Goal: Task Accomplishment & Management: Use online tool/utility

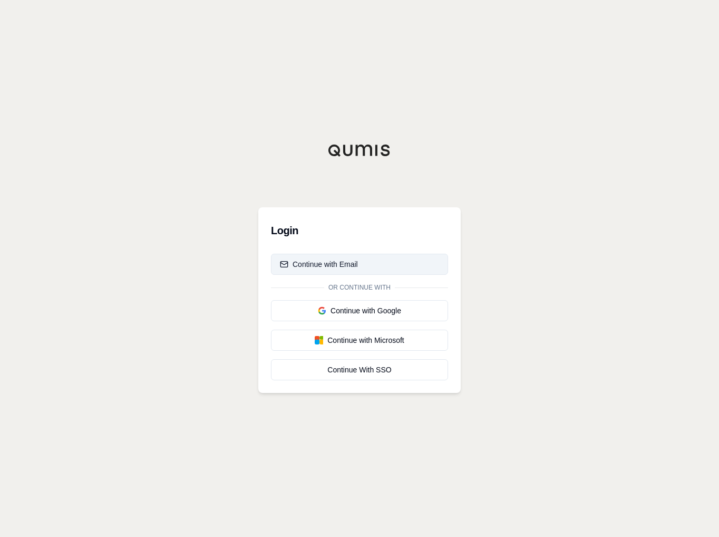
click at [346, 263] on div "Continue with Email" at bounding box center [319, 264] width 78 height 11
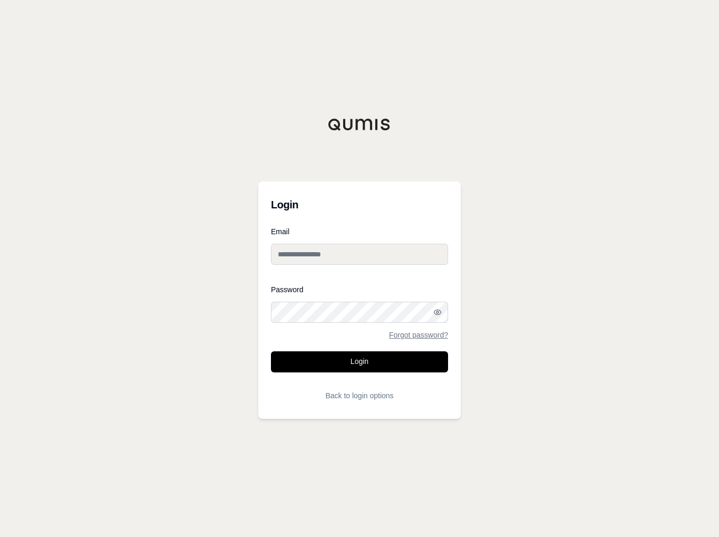
click at [332, 257] on input "Email" at bounding box center [359, 254] width 177 height 21
click at [300, 254] on input "Email" at bounding box center [359, 254] width 177 height 21
paste input "**********"
type input "**********"
click at [362, 361] on button "Login" at bounding box center [359, 361] width 177 height 21
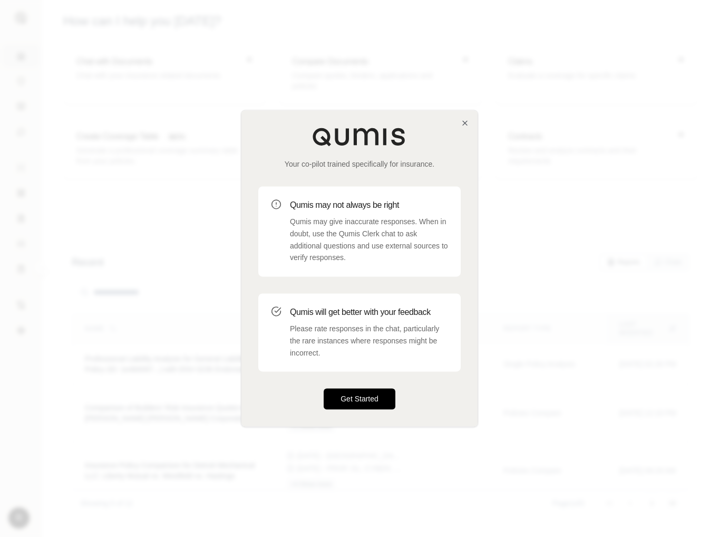
click at [367, 399] on button "Get Started" at bounding box center [360, 399] width 72 height 21
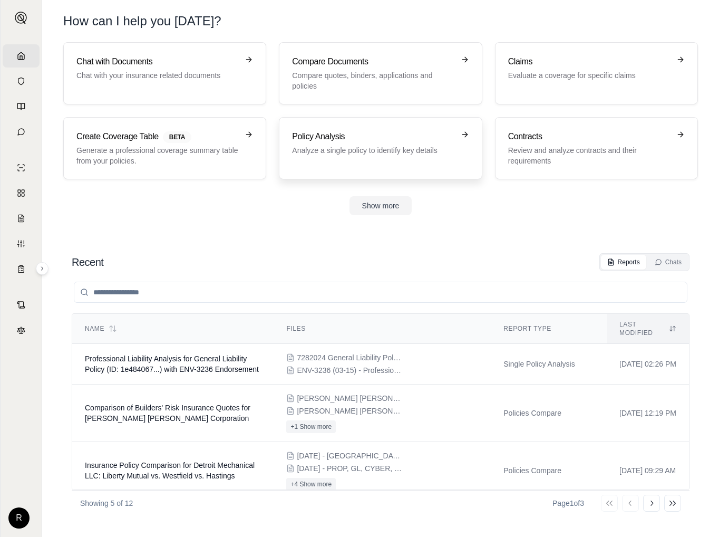
click at [326, 140] on h3 "Policy Analysis" at bounding box center [373, 136] width 162 height 13
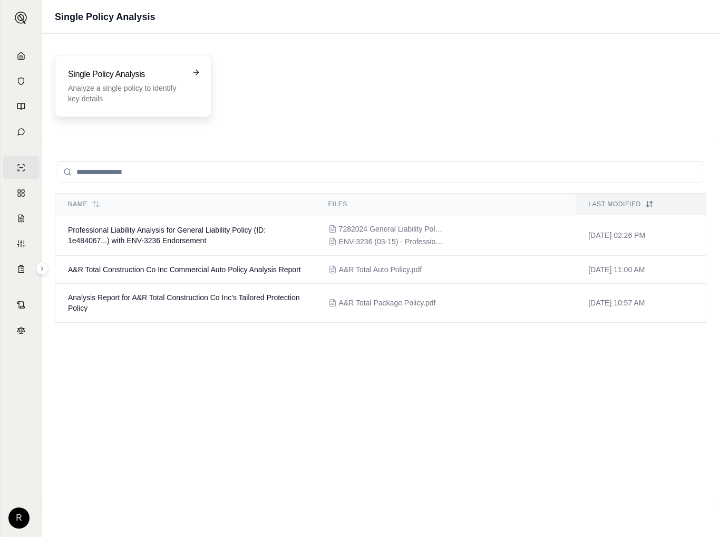
click at [152, 75] on h3 "Single Policy Analysis" at bounding box center [126, 74] width 116 height 13
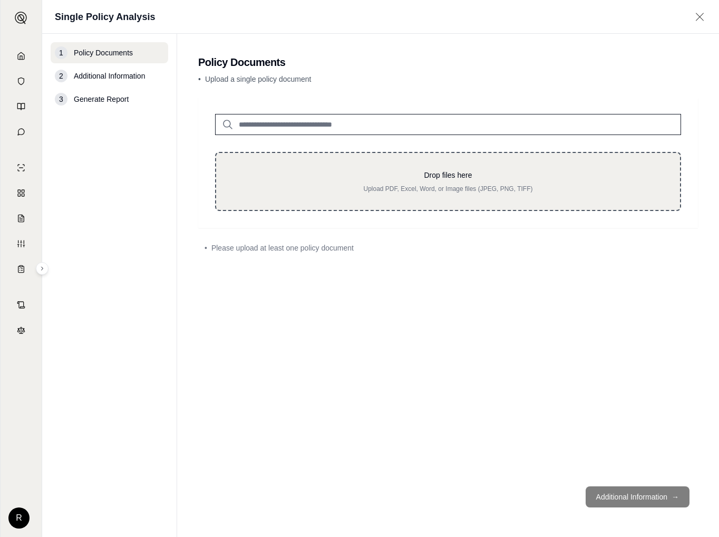
click at [460, 170] on p "Drop files here" at bounding box center [448, 175] width 430 height 11
type input "**********"
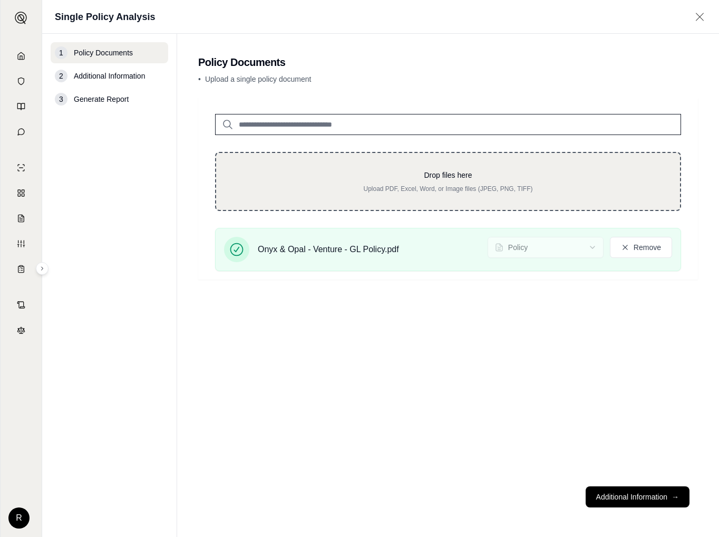
click at [456, 193] on p "Upload PDF, Excel, Word, or Image files (JPEG, PNG, TIFF)" at bounding box center [448, 189] width 430 height 8
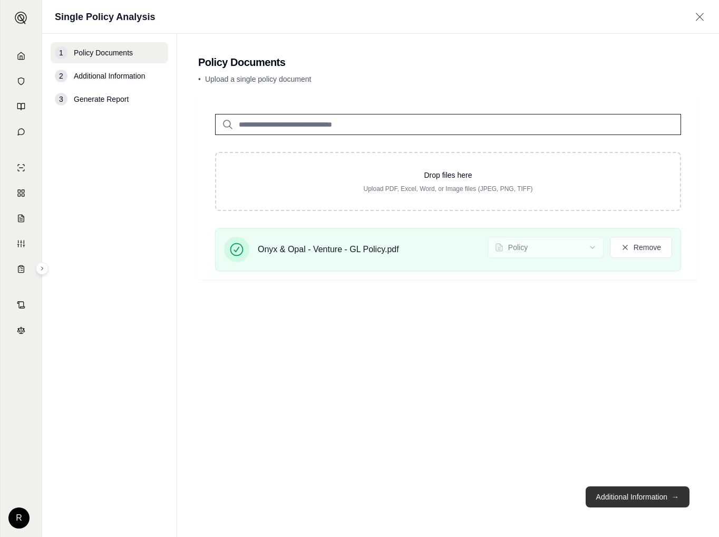
click at [654, 500] on button "Additional Information →" at bounding box center [638, 496] width 104 height 21
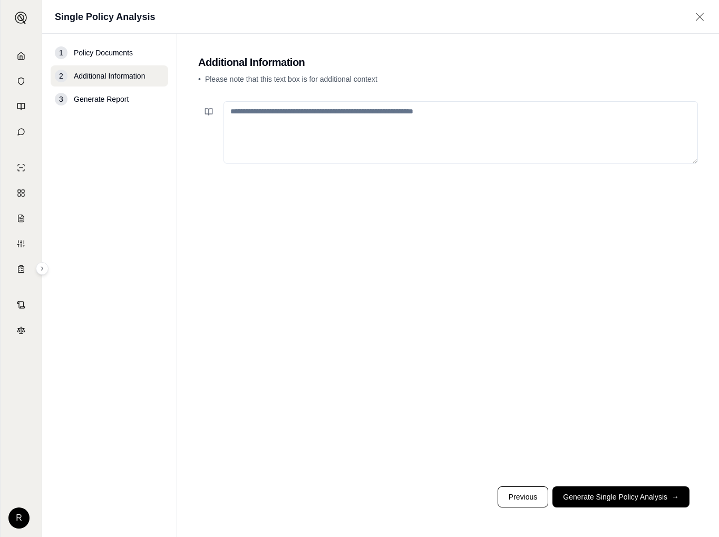
drag, startPoint x: 321, startPoint y: 122, endPoint x: 320, endPoint y: 131, distance: 8.5
click at [322, 125] on textarea at bounding box center [461, 132] width 475 height 62
click at [333, 120] on textarea at bounding box center [461, 132] width 475 height 62
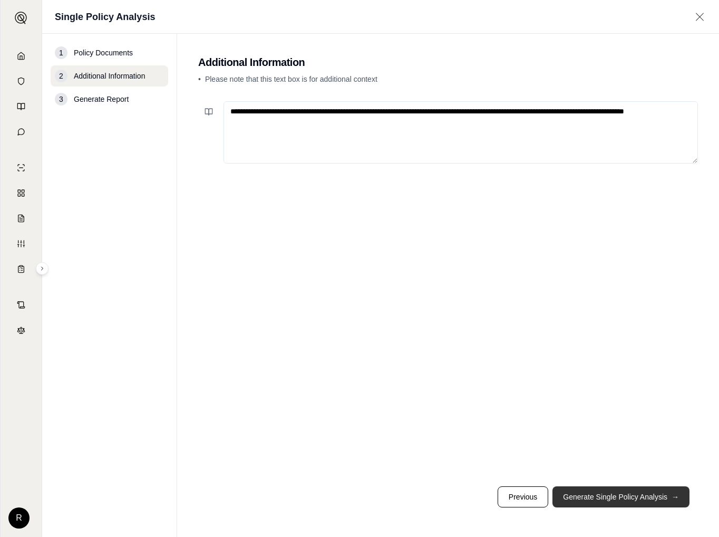
type textarea "**********"
click at [605, 495] on button "Generate Single Policy Analysis →" at bounding box center [621, 496] width 137 height 21
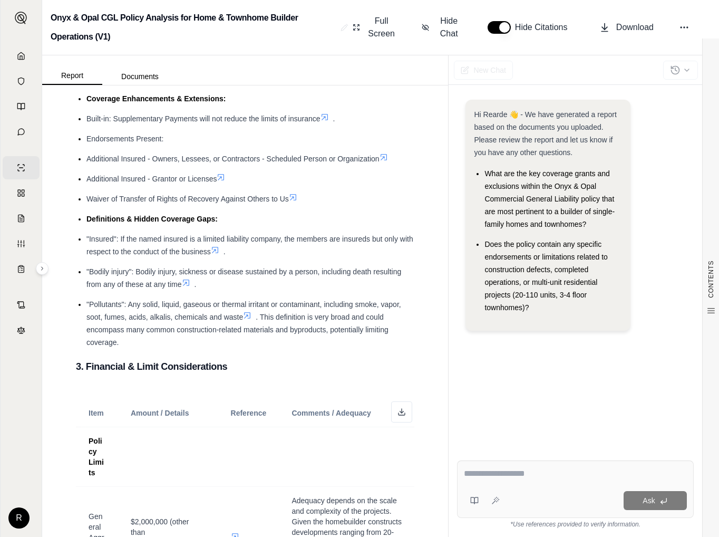
scroll to position [844, 0]
click at [499, 485] on div "Ask" at bounding box center [575, 488] width 237 height 57
click at [525, 306] on span "Does the policy contain any specific endorsements or limitations related to con…" at bounding box center [546, 276] width 123 height 72
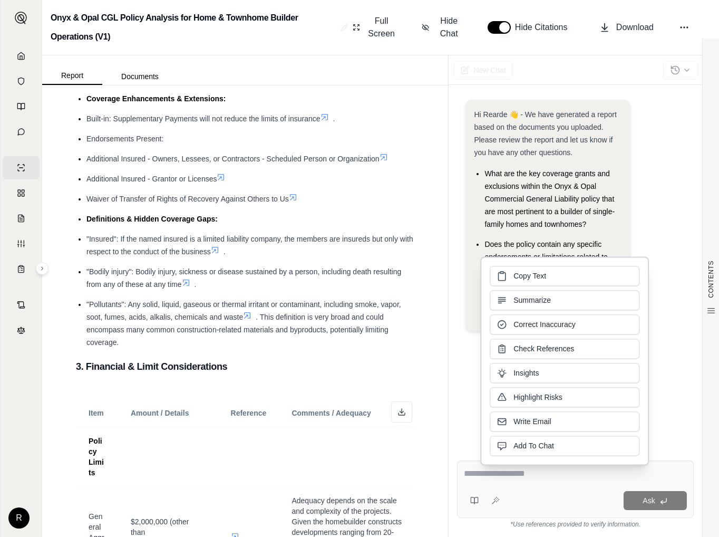
click at [661, 231] on div "Hi Rearde 👋 - We have generated a report based on the documents you uploaded. P…" at bounding box center [576, 219] width 220 height 239
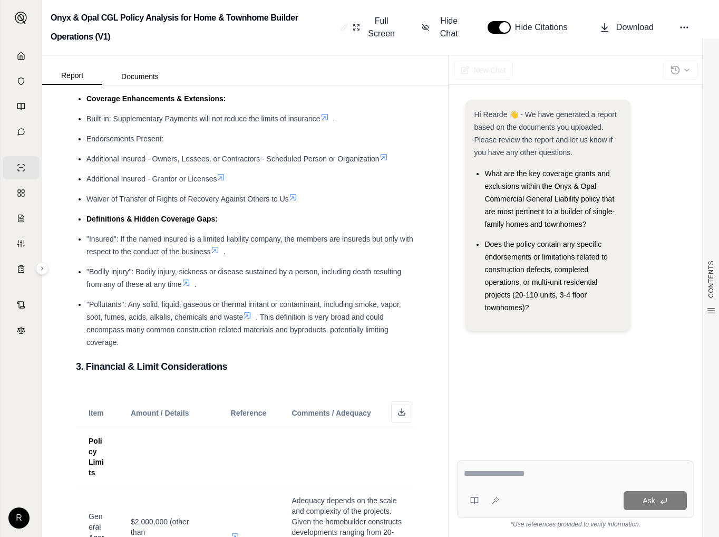
click at [545, 296] on span "Does the policy contain any specific endorsements or limitations related to con…" at bounding box center [546, 276] width 123 height 72
click at [527, 307] on span "Does the policy contain any specific endorsements or limitations related to con…" at bounding box center [546, 276] width 123 height 72
click at [530, 308] on li "Does the policy contain any specific endorsements or limitations related to con…" at bounding box center [553, 276] width 137 height 76
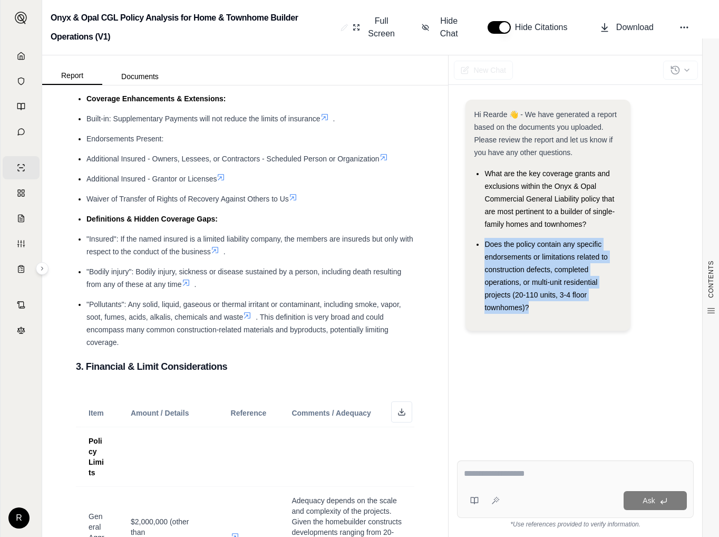
click at [530, 308] on li "Does the policy contain any specific endorsements or limitations related to con…" at bounding box center [553, 276] width 137 height 76
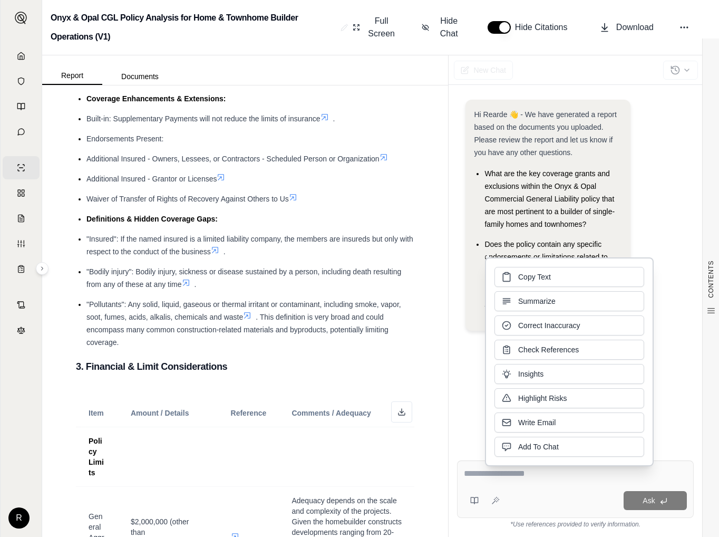
click at [654, 222] on div "Hi Rearde 👋 - We have generated a report based on the documents you uploaded. P…" at bounding box center [576, 219] width 220 height 239
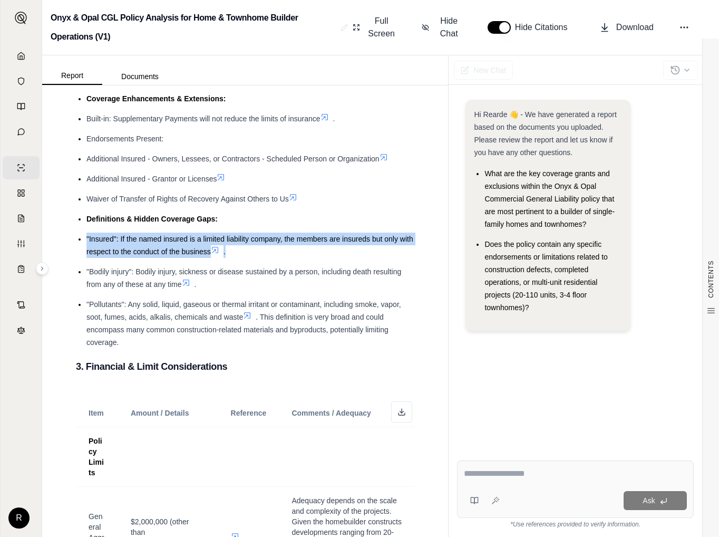
drag, startPoint x: 243, startPoint y: 264, endPoint x: 80, endPoint y: 254, distance: 162.8
click at [87, 254] on li ""Insured": If the named insured is a limited liability company, the members are…" at bounding box center [251, 245] width 328 height 25
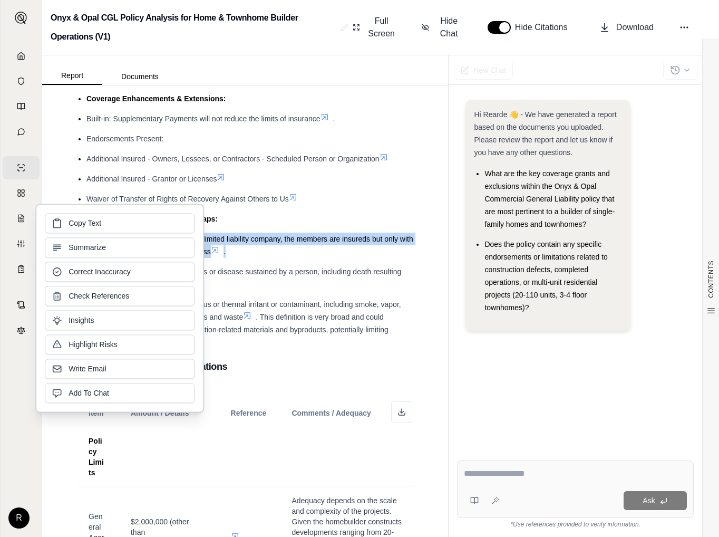
copy li ""Insured": If the named insured is a limited liability company, the members are…"
click at [479, 471] on textarea at bounding box center [575, 473] width 223 height 13
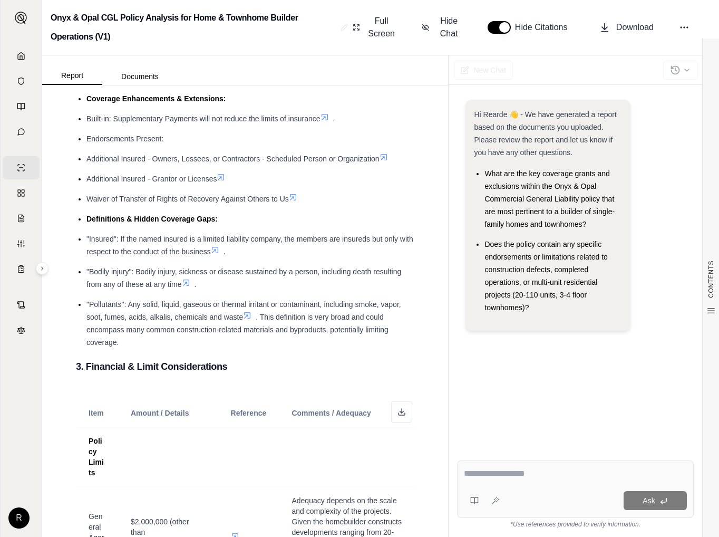
paste textarea "**********"
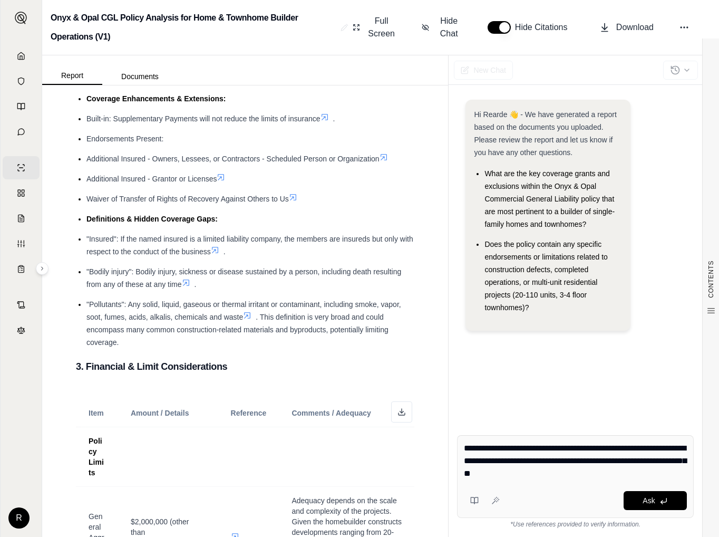
click at [464, 444] on div "**********" at bounding box center [575, 476] width 237 height 83
click at [464, 449] on div "**********" at bounding box center [575, 476] width 237 height 83
click at [465, 449] on textarea "**********" at bounding box center [575, 461] width 223 height 38
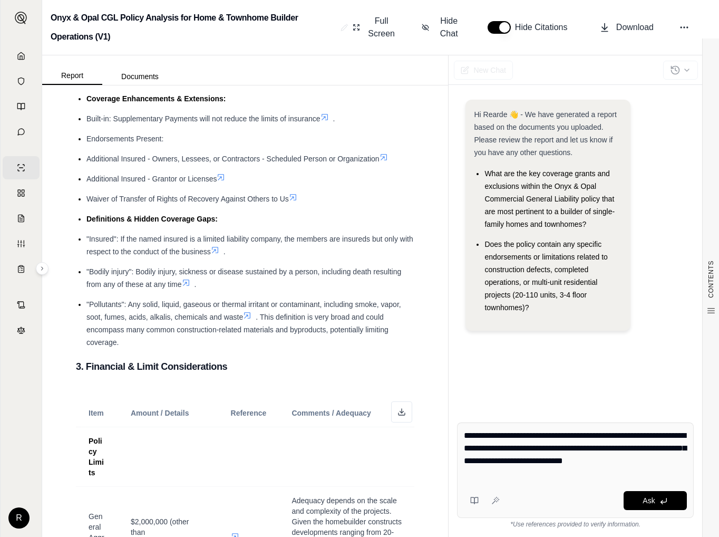
type textarea "**********"
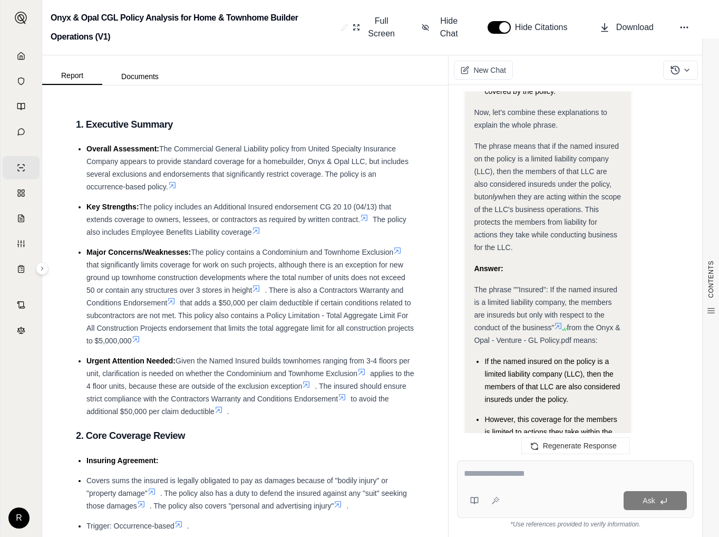
click at [504, 475] on textarea at bounding box center [575, 473] width 223 height 13
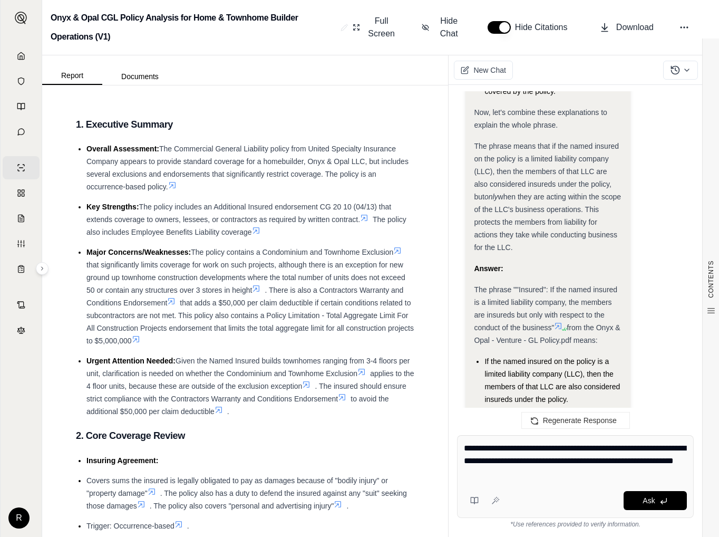
type textarea "**********"
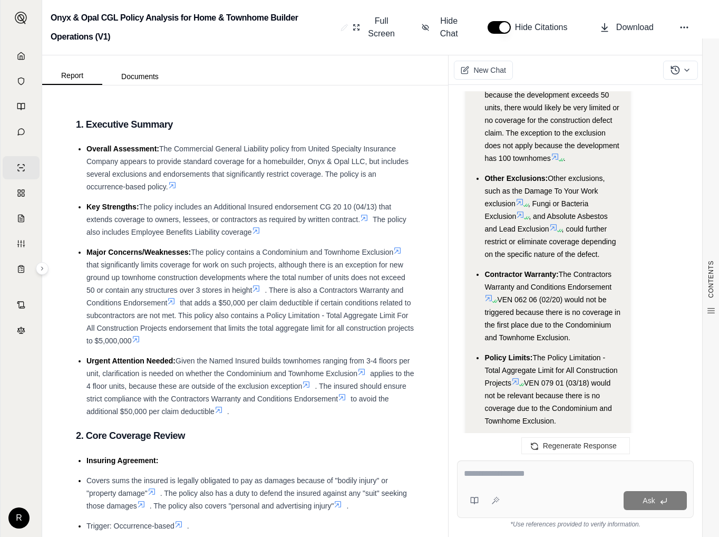
scroll to position [3105, 0]
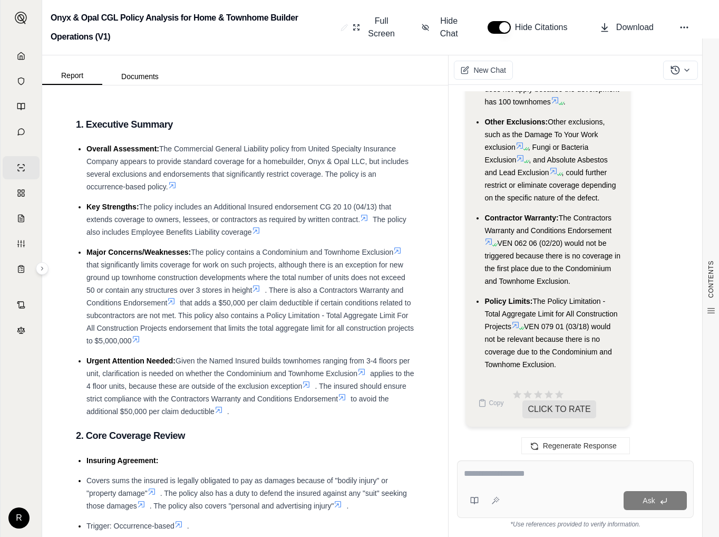
click at [577, 475] on textarea at bounding box center [575, 473] width 223 height 13
type textarea "*"
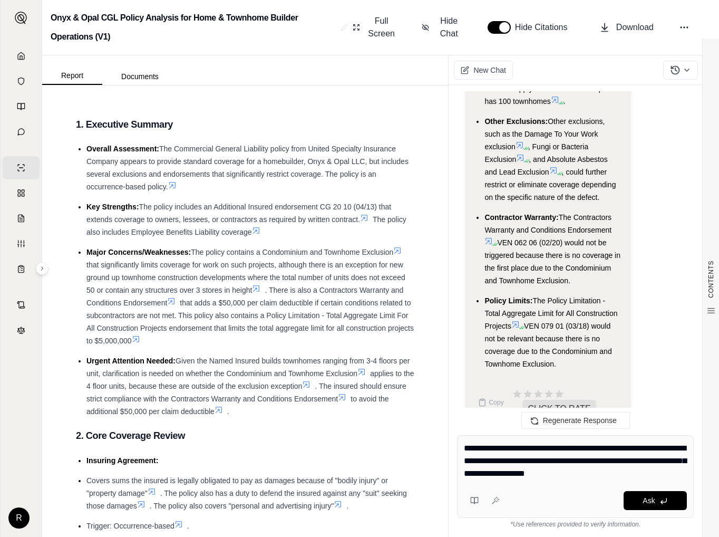
type textarea "**********"
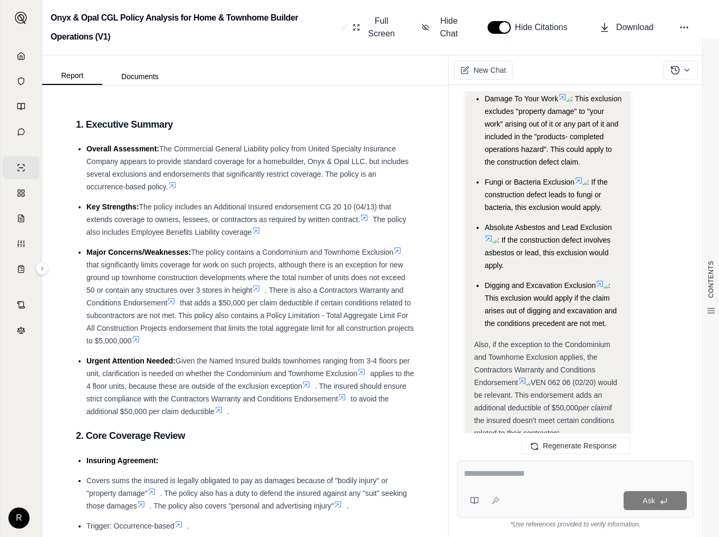
scroll to position [4494, 0]
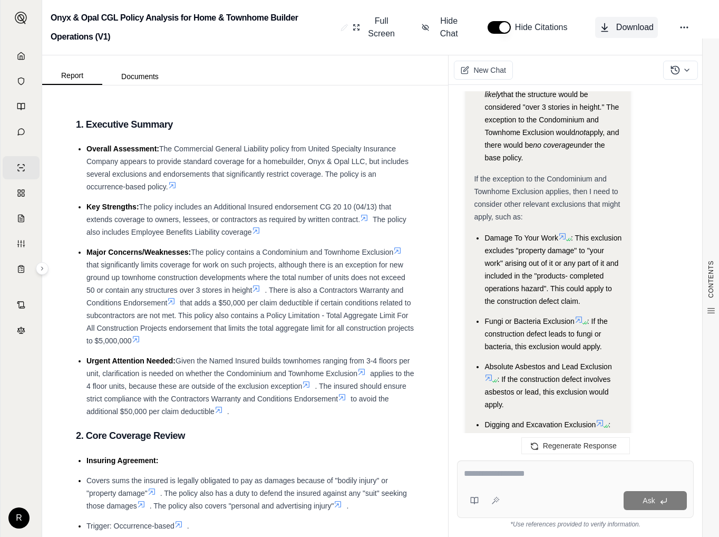
click at [614, 31] on button "Download" at bounding box center [627, 27] width 63 height 21
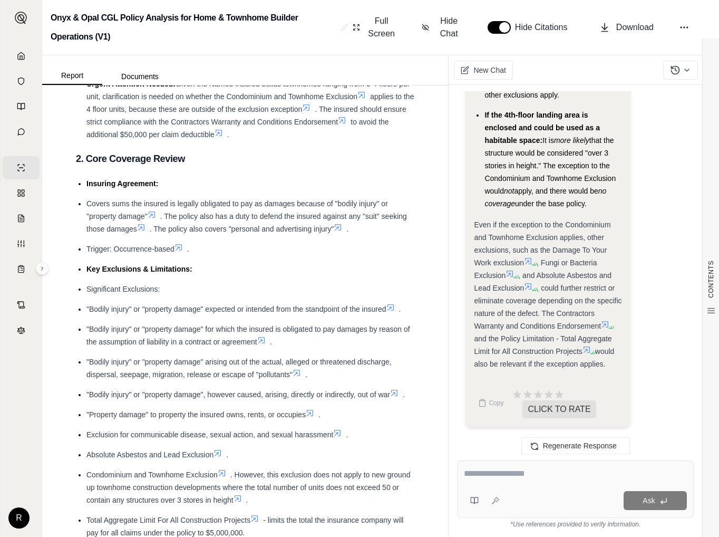
scroll to position [0, 0]
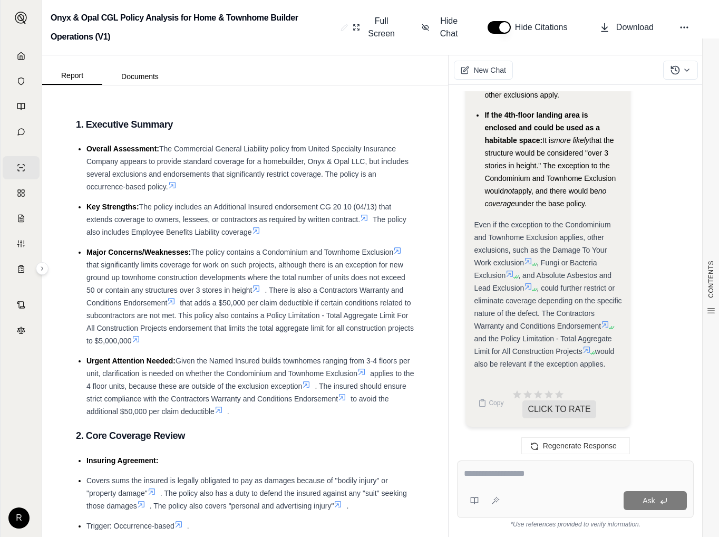
drag, startPoint x: 318, startPoint y: 400, endPoint x: 319, endPoint y: 153, distance: 246.9
click at [508, 473] on textarea at bounding box center [575, 473] width 223 height 13
click at [507, 27] on button "button" at bounding box center [499, 27] width 23 height 13
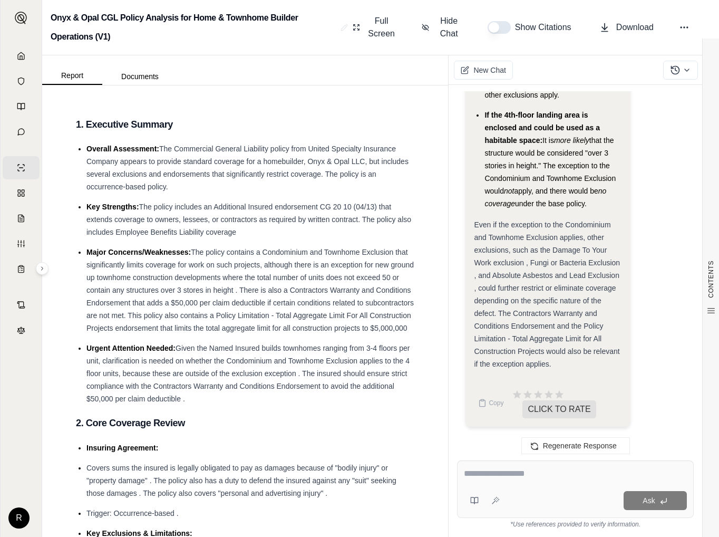
click at [501, 26] on button "button" at bounding box center [499, 27] width 23 height 13
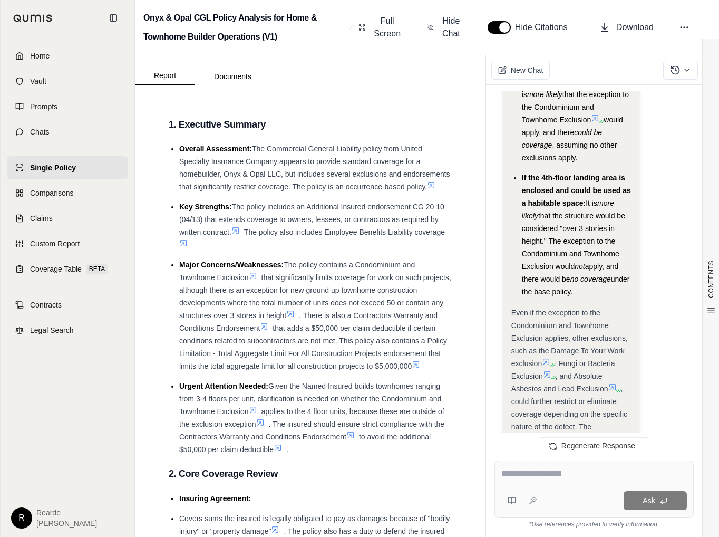
scroll to position [6701, 0]
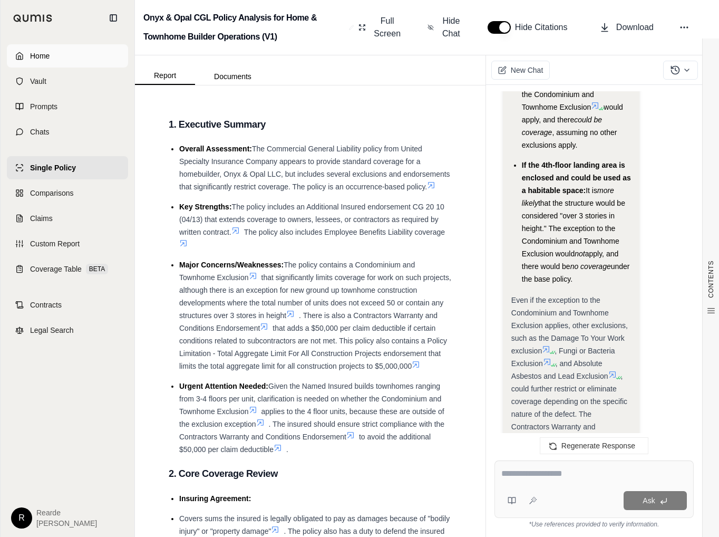
click at [27, 59] on link "Home" at bounding box center [67, 55] width 121 height 23
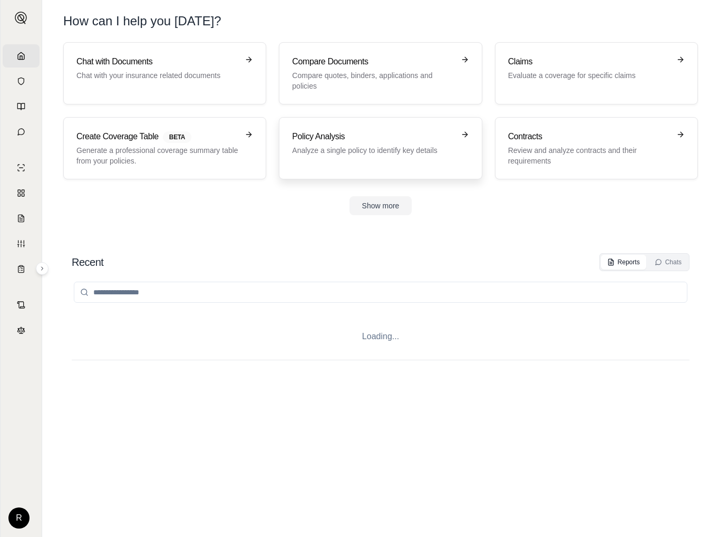
click at [362, 146] on p "Analyze a single policy to identify key details" at bounding box center [373, 150] width 162 height 11
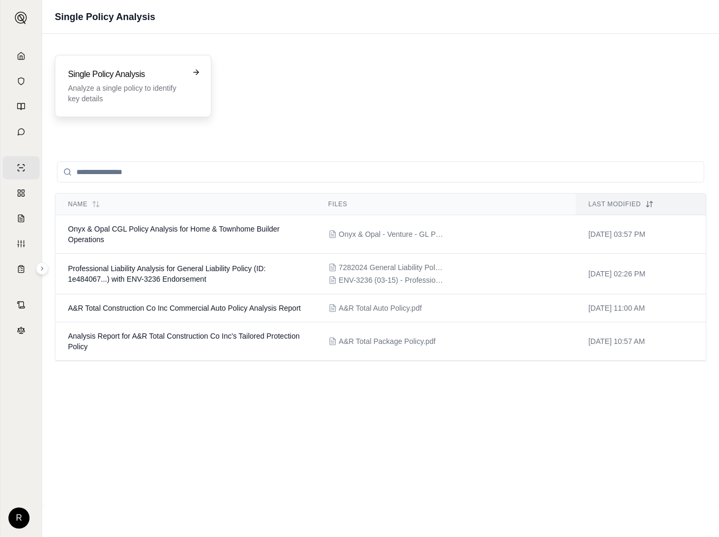
click at [101, 76] on h3 "Single Policy Analysis" at bounding box center [126, 74] width 116 height 13
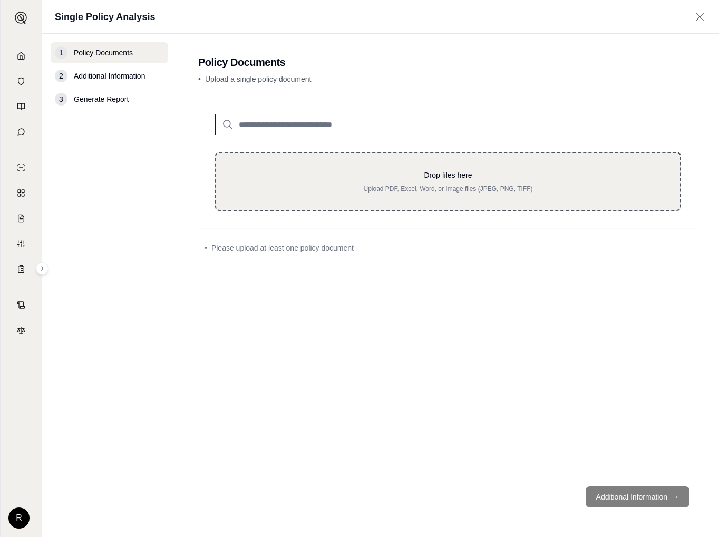
click at [454, 174] on p "Drop files here" at bounding box center [448, 175] width 430 height 11
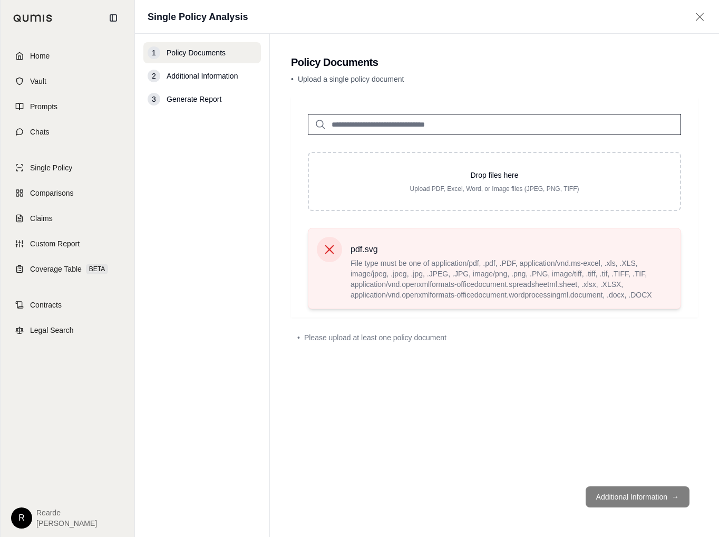
click at [327, 246] on icon at bounding box center [329, 249] width 9 height 9
drag, startPoint x: 336, startPoint y: 244, endPoint x: 329, endPoint y: 247, distance: 7.3
click at [329, 247] on icon at bounding box center [329, 249] width 15 height 15
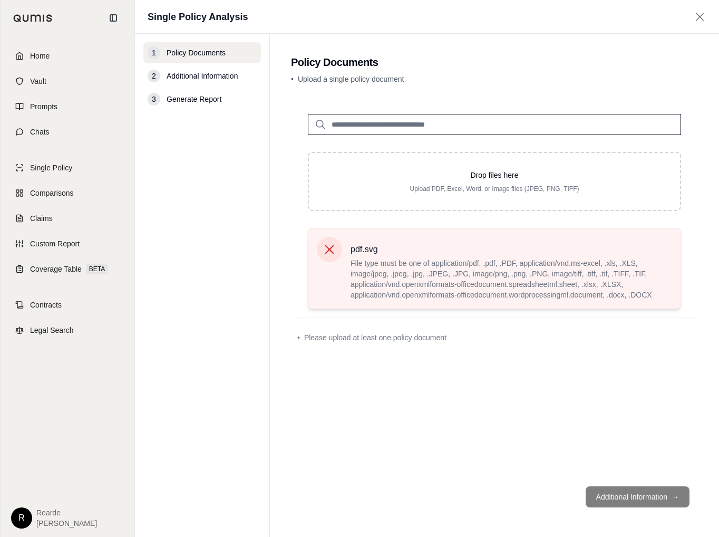
click at [325, 251] on icon at bounding box center [329, 249] width 15 height 15
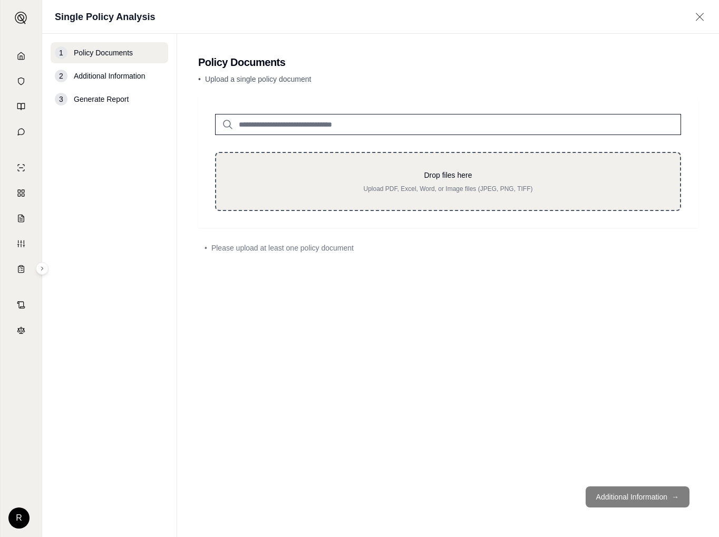
click at [298, 199] on div "Drop files here Upload PDF, Excel, Word, or Image files (JPEG, PNG, TIFF)" at bounding box center [448, 181] width 466 height 59
type input "**********"
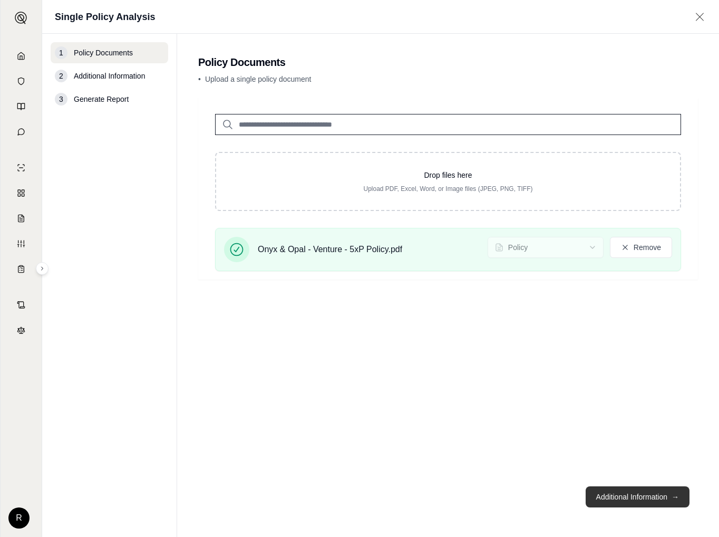
click at [641, 488] on button "Additional Information →" at bounding box center [638, 496] width 104 height 21
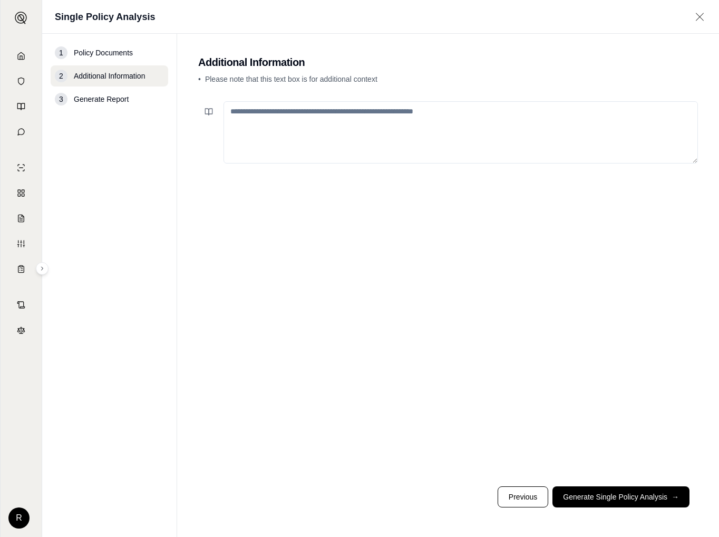
click at [411, 127] on textarea at bounding box center [461, 132] width 475 height 62
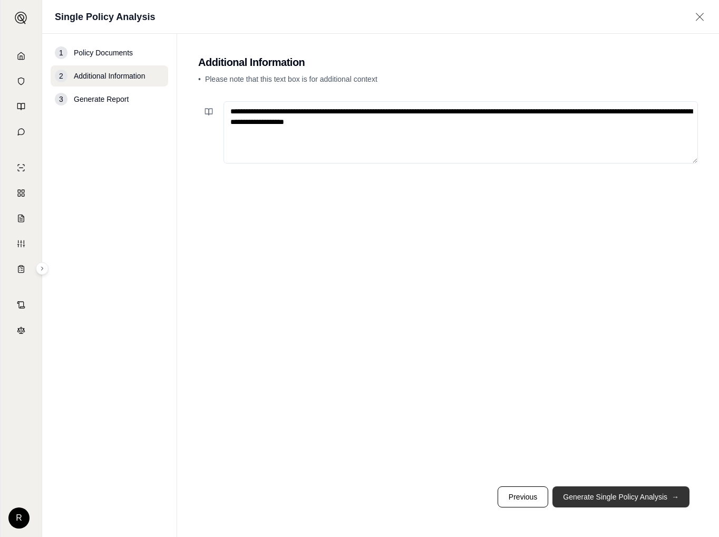
type textarea "**********"
click at [610, 501] on button "Generate Single Policy Analysis →" at bounding box center [621, 496] width 137 height 21
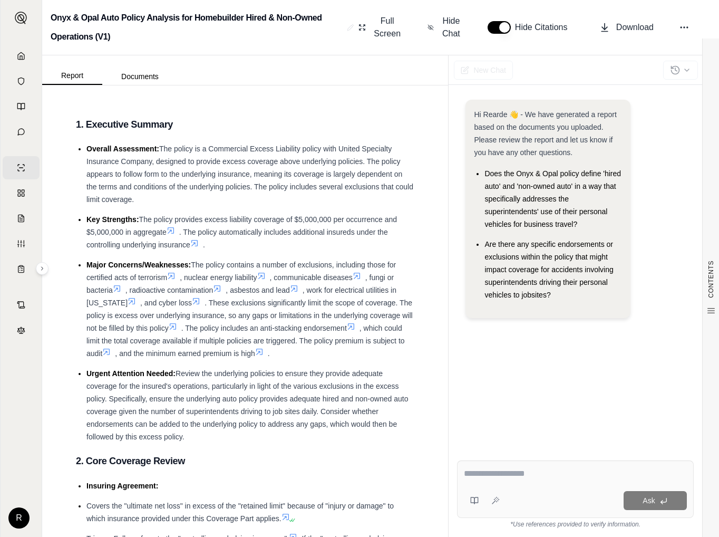
scroll to position [53, 0]
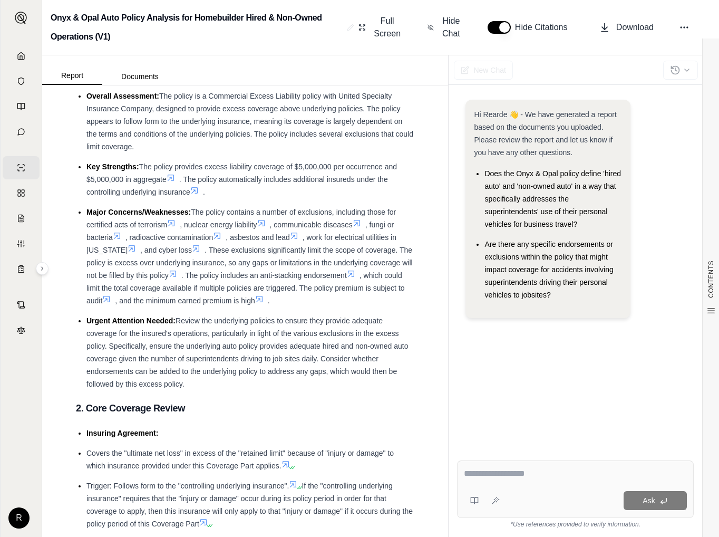
click at [508, 466] on div "Ask" at bounding box center [575, 488] width 237 height 57
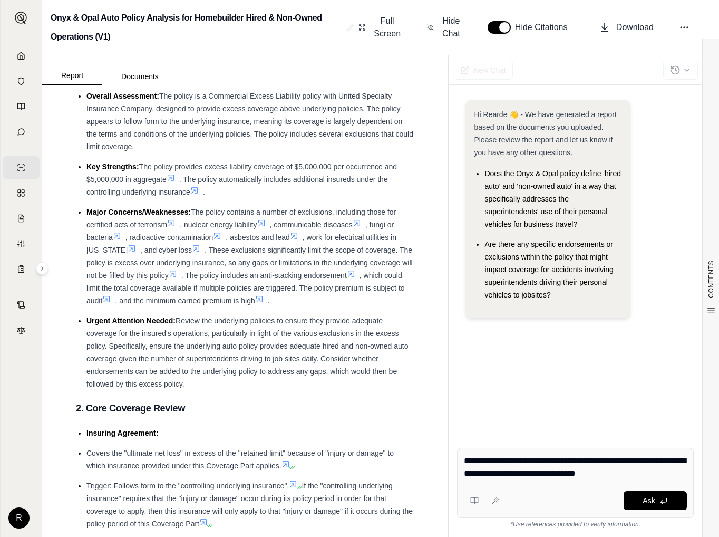
type textarea "**********"
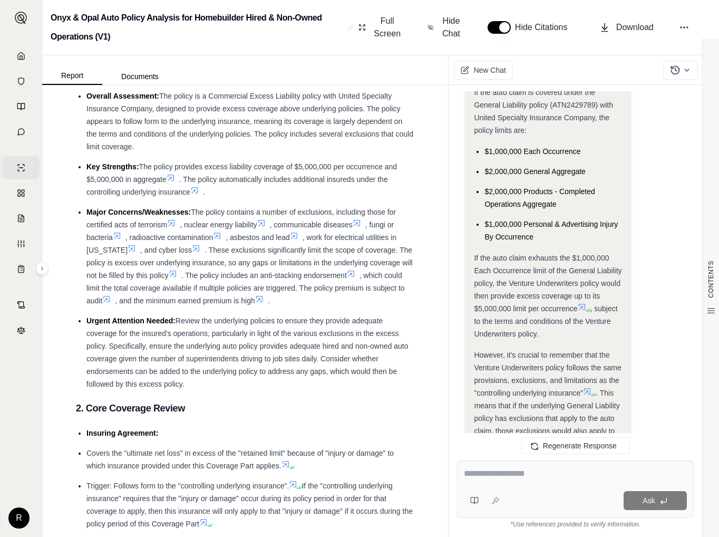
scroll to position [1796, 0]
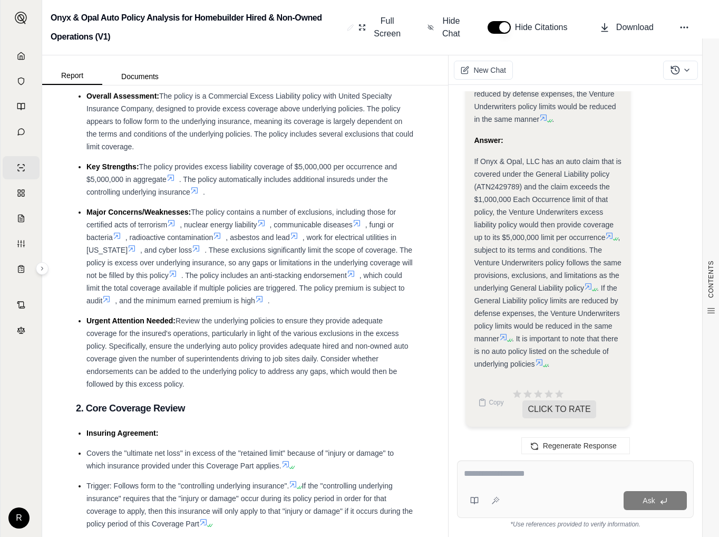
drag, startPoint x: 658, startPoint y: 195, endPoint x: 655, endPoint y: 351, distance: 156.2
click at [519, 479] on textarea at bounding box center [575, 473] width 223 height 13
type textarea "**********"
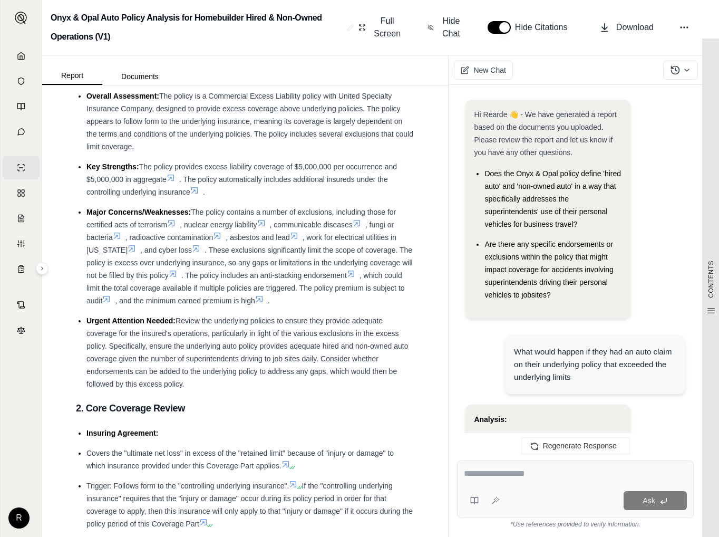
scroll to position [3261, 0]
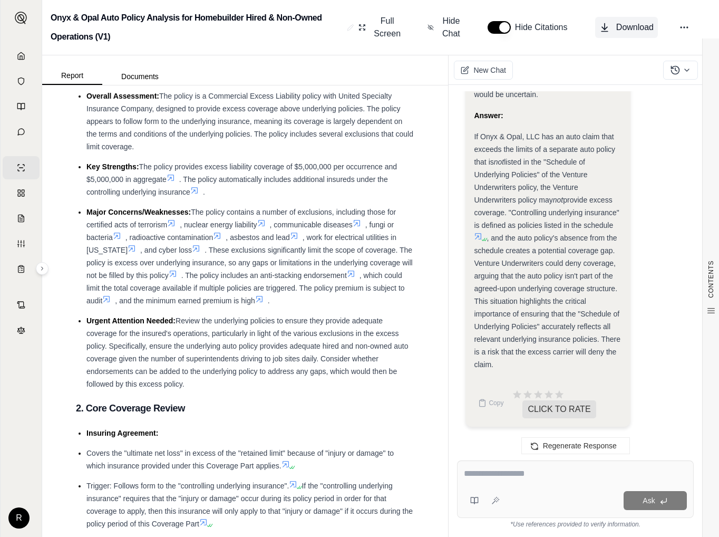
click at [621, 29] on span "Download" at bounding box center [635, 27] width 37 height 13
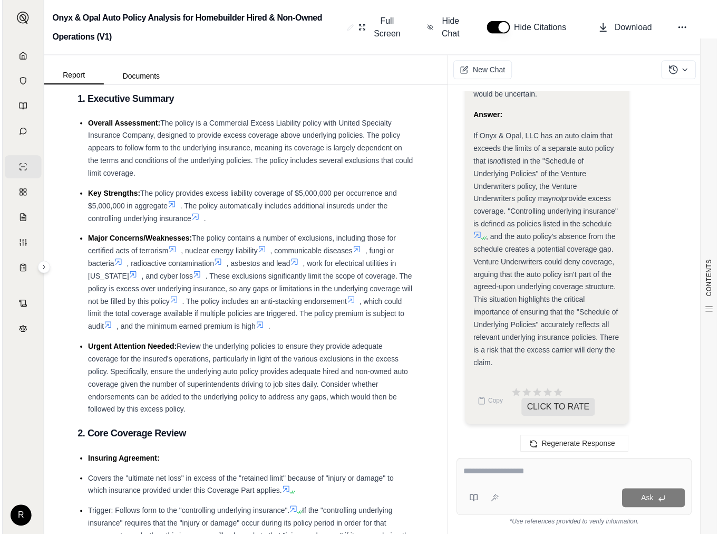
scroll to position [0, 0]
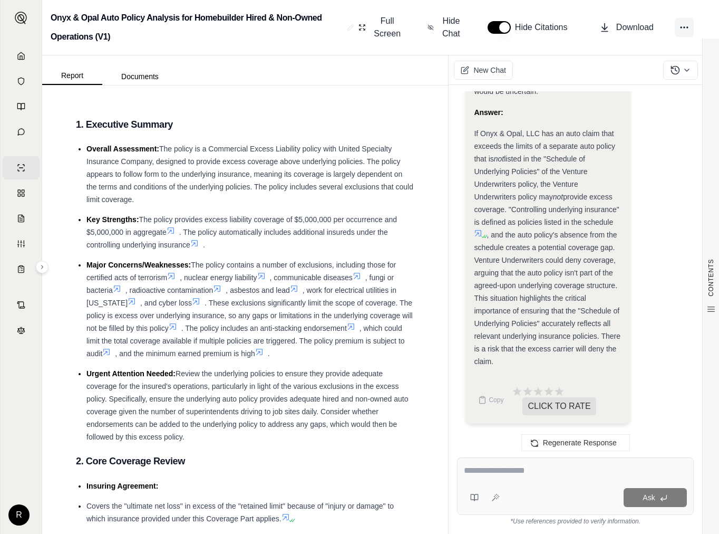
click at [679, 28] on button at bounding box center [684, 27] width 19 height 19
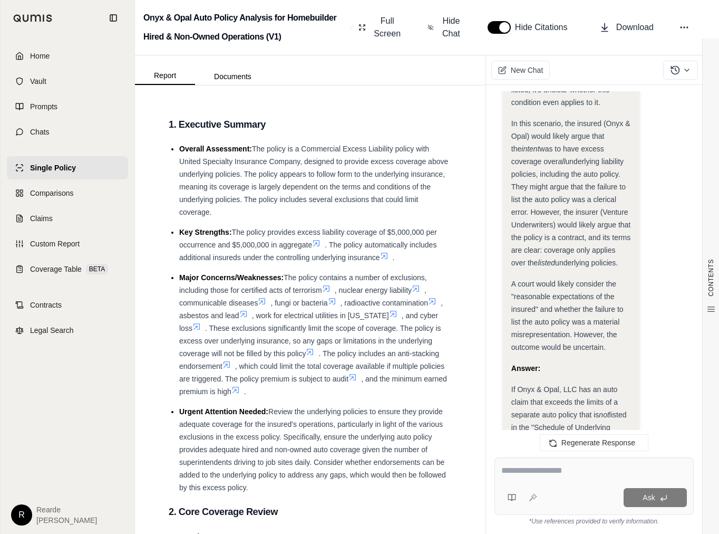
scroll to position [3995, 0]
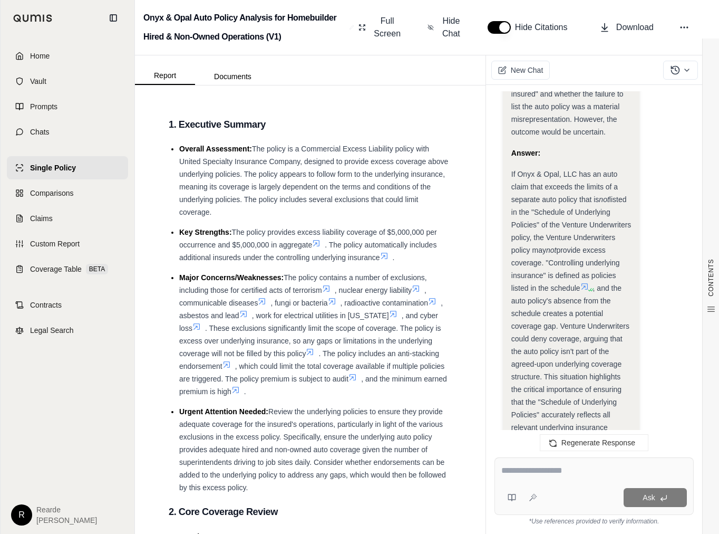
click at [21, 22] on div at bounding box center [33, 18] width 56 height 25
click at [23, 17] on img at bounding box center [33, 18] width 40 height 8
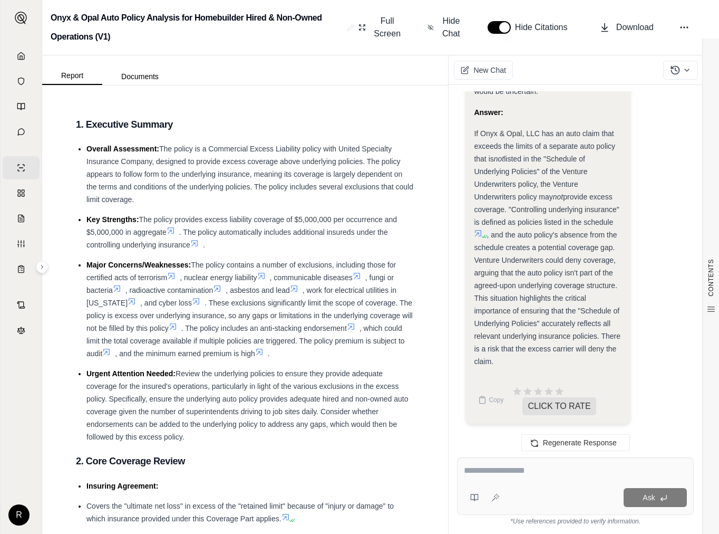
scroll to position [3261, 0]
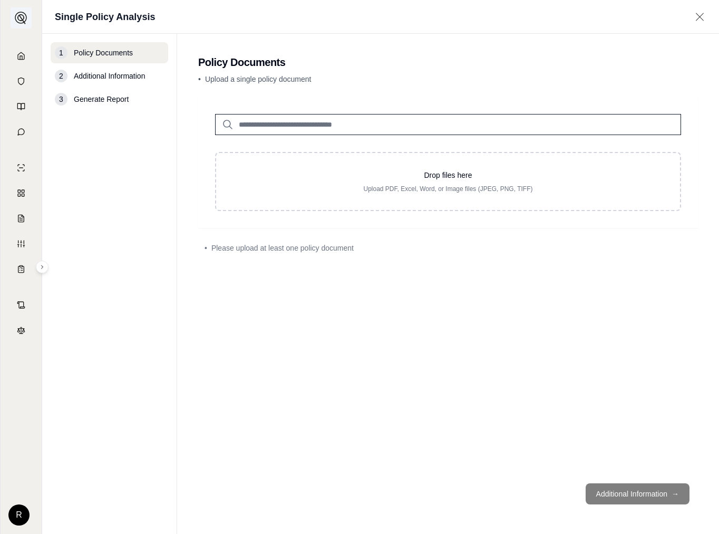
click at [19, 22] on img at bounding box center [21, 18] width 13 height 13
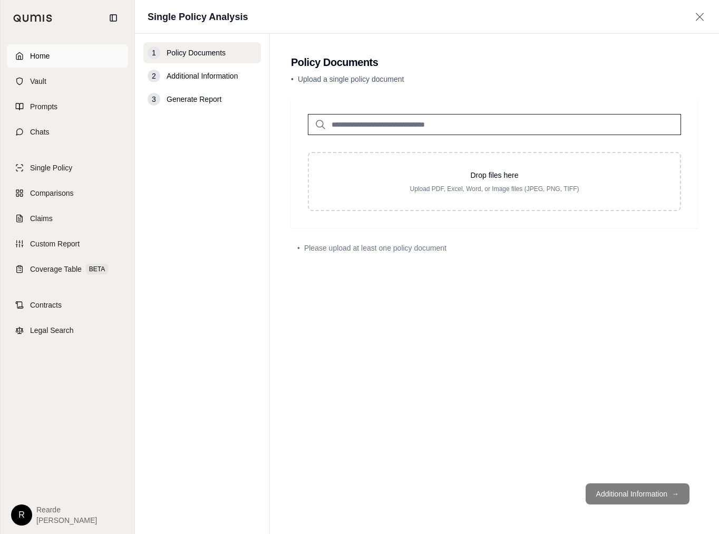
click at [34, 55] on span "Home" at bounding box center [40, 56] width 20 height 11
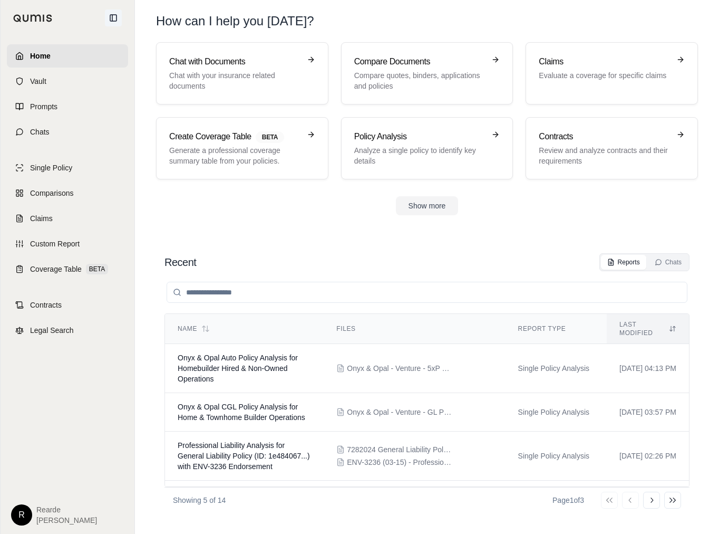
click at [111, 18] on icon at bounding box center [113, 18] width 8 height 8
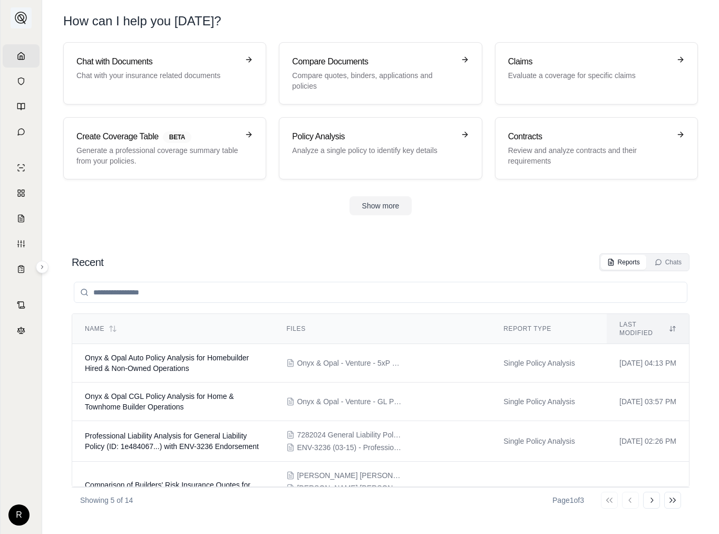
click at [22, 18] on img at bounding box center [21, 18] width 13 height 13
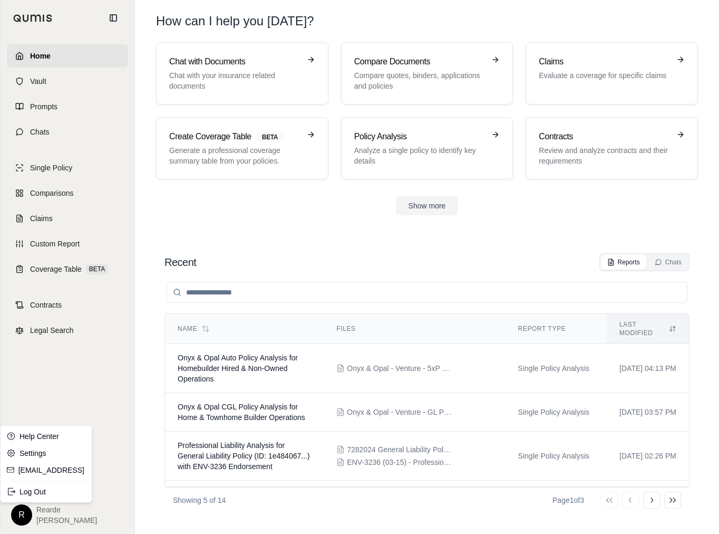
click at [16, 516] on html "Home Vault Prompts Chats Single Policy Comparisons Claims Custom Report Coverag…" at bounding box center [359, 306] width 719 height 613
click at [31, 495] on div "Log Out" at bounding box center [46, 491] width 87 height 17
